Goal: Task Accomplishment & Management: Use online tool/utility

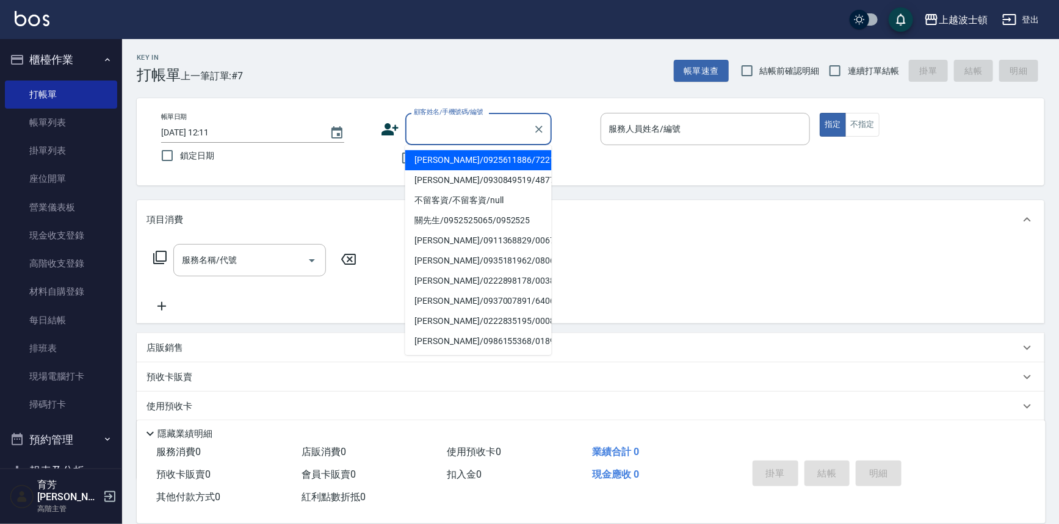
click at [431, 121] on input "顧客姓名/手機號碼/編號" at bounding box center [469, 128] width 117 height 21
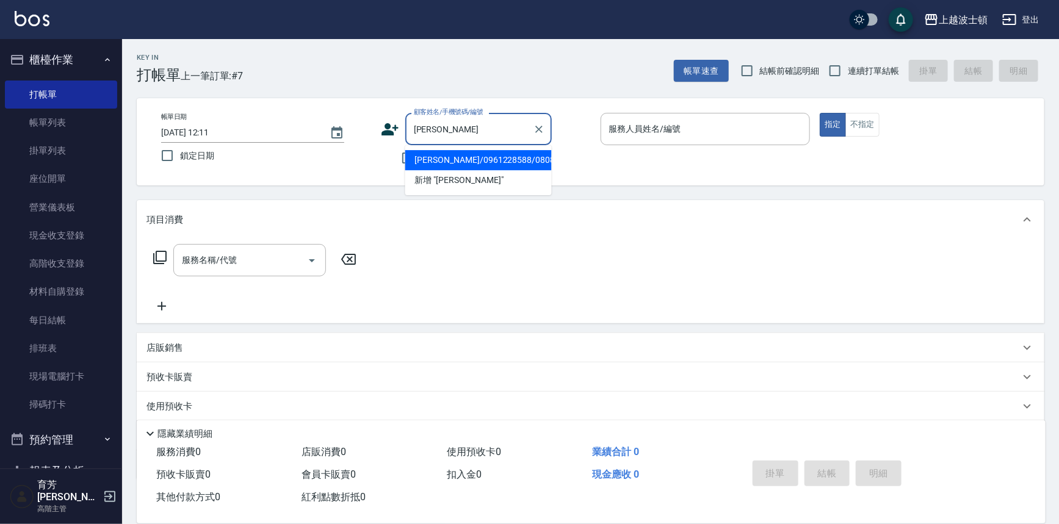
click at [443, 162] on li "[PERSON_NAME]/0961228588/080807" at bounding box center [478, 160] width 146 height 20
type input "[PERSON_NAME]/0961228588/080807"
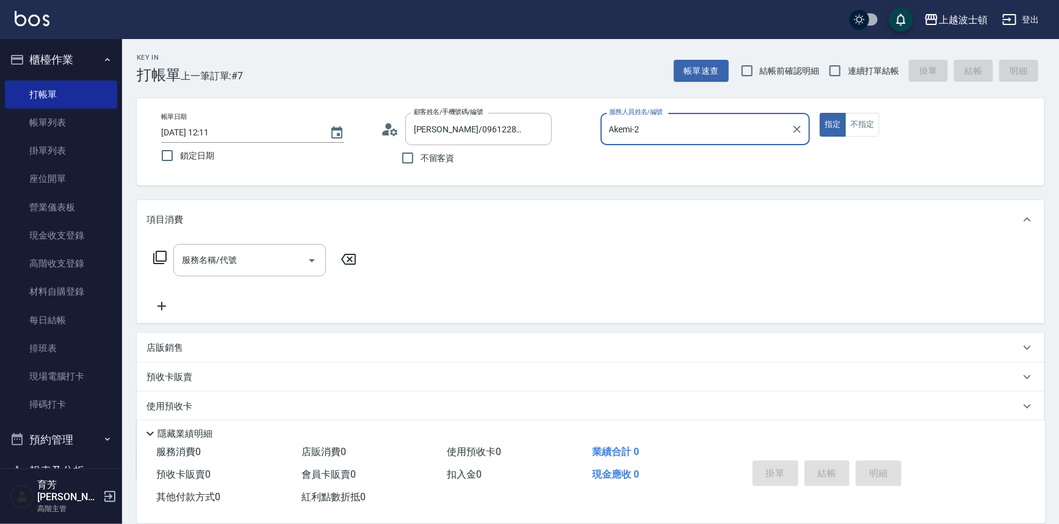
type input "Akemi-2"
click at [394, 134] on icon at bounding box center [393, 131] width 7 height 7
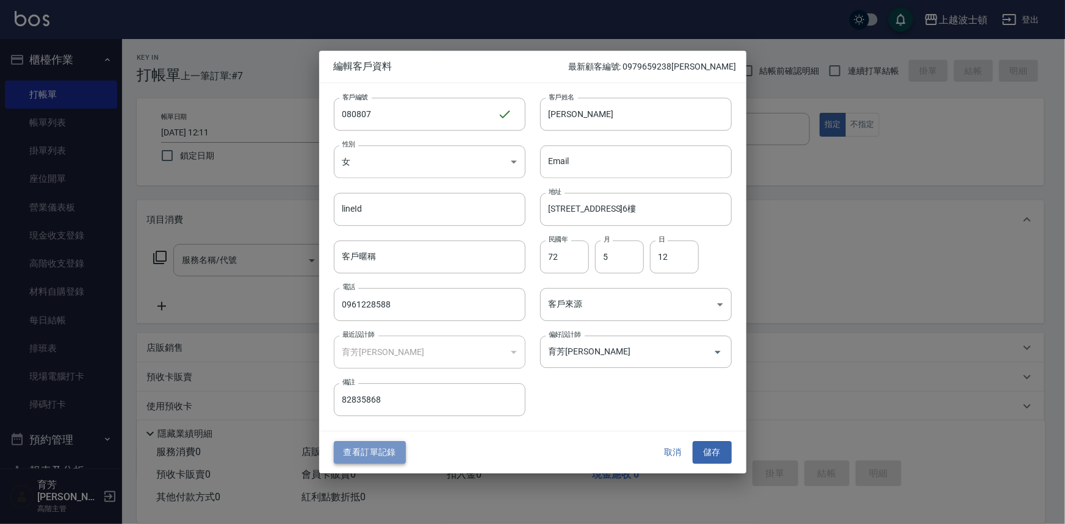
drag, startPoint x: 376, startPoint y: 455, endPoint x: 367, endPoint y: 457, distance: 8.9
click at [375, 455] on button "查看訂單記錄" at bounding box center [370, 453] width 72 height 23
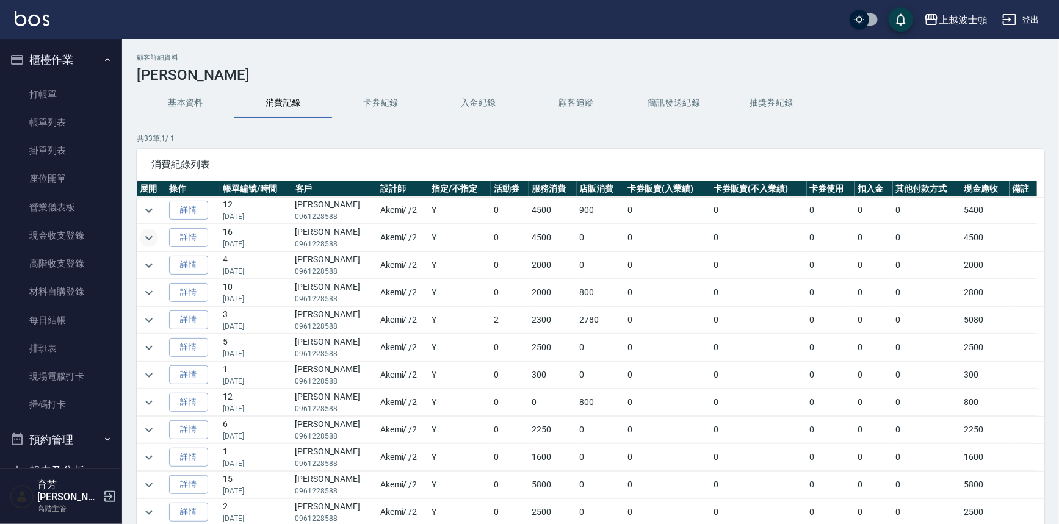
click at [146, 234] on icon "expand row" at bounding box center [149, 238] width 15 height 15
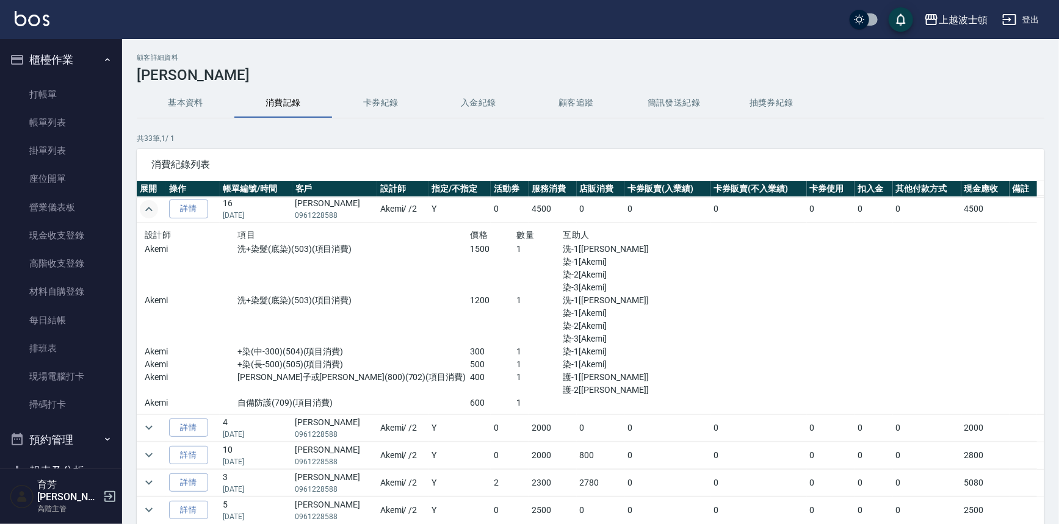
scroll to position [34, 0]
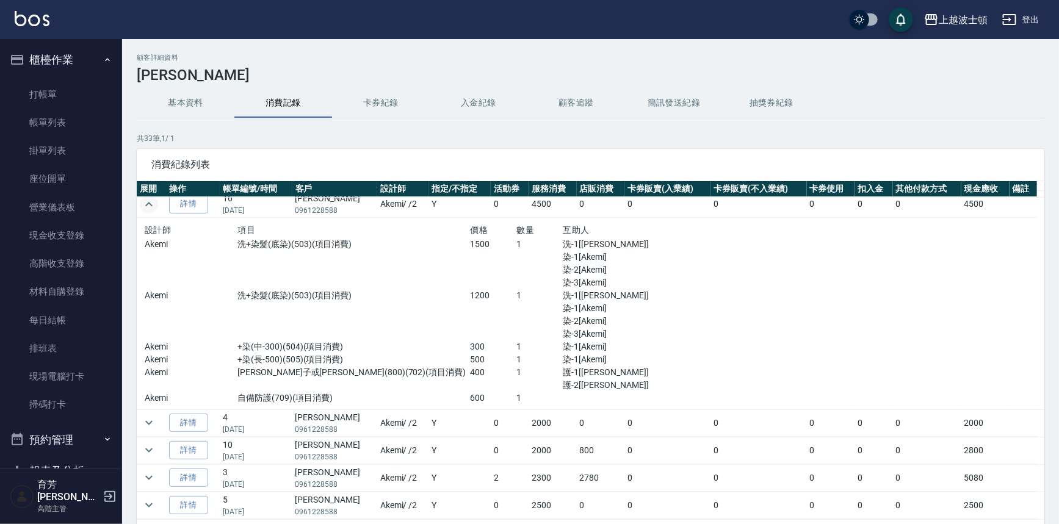
click at [148, 206] on icon "expand row" at bounding box center [149, 204] width 15 height 15
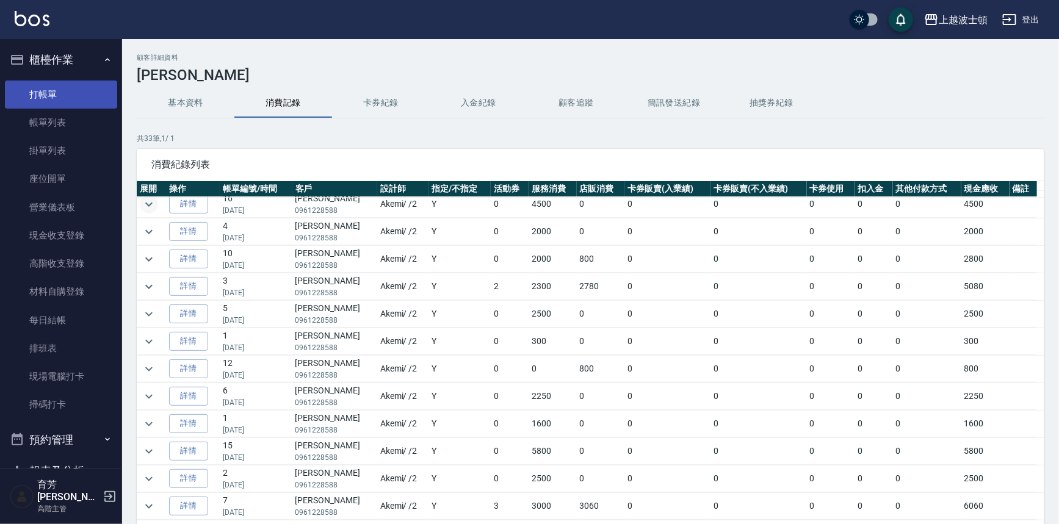
click at [66, 97] on link "打帳單" at bounding box center [61, 95] width 112 height 28
